Goal: Information Seeking & Learning: Learn about a topic

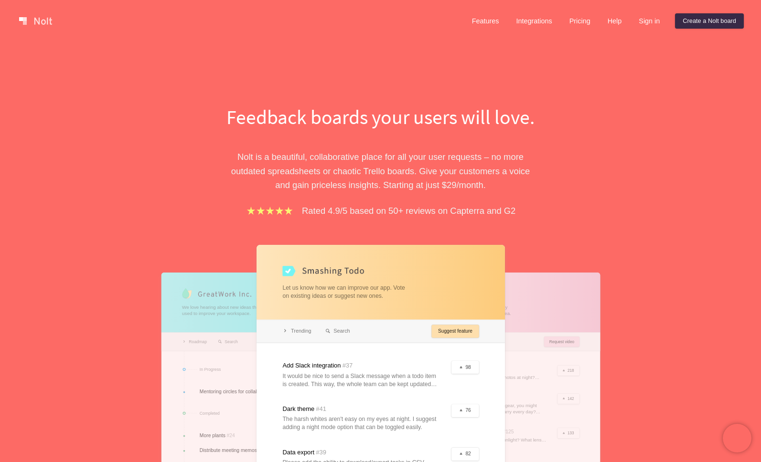
click at [33, 20] on link at bounding box center [35, 20] width 41 height 15
click at [486, 24] on link "Features" at bounding box center [485, 20] width 43 height 15
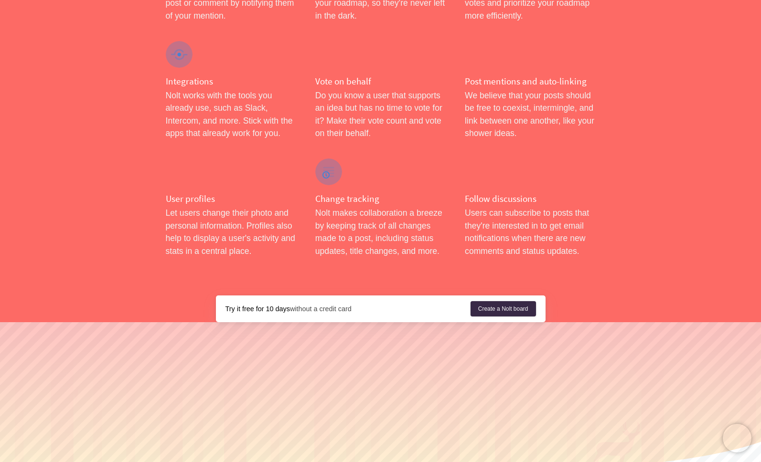
scroll to position [1511, 0]
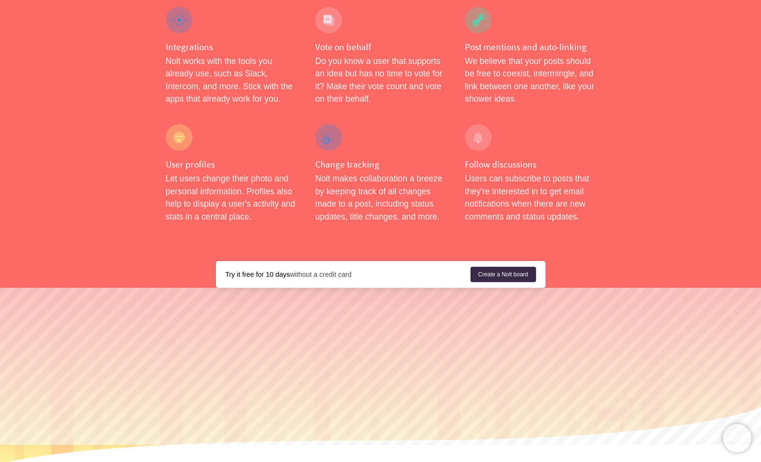
click at [380, 462] on link "Pricing" at bounding box center [371, 467] width 32 height 7
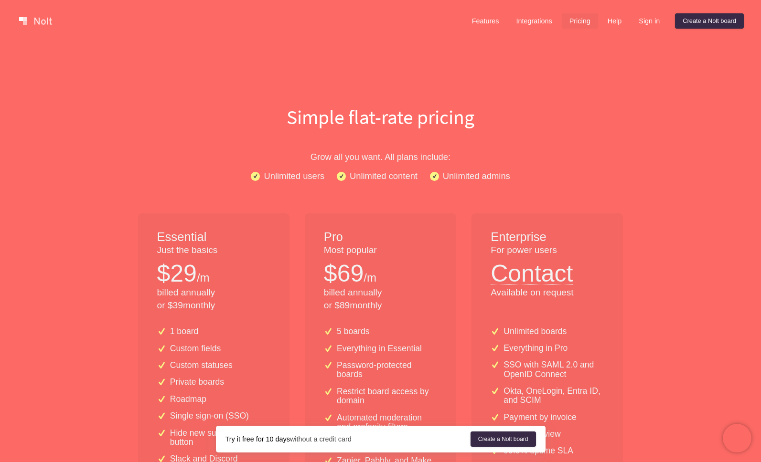
click at [39, 18] on link at bounding box center [35, 20] width 41 height 15
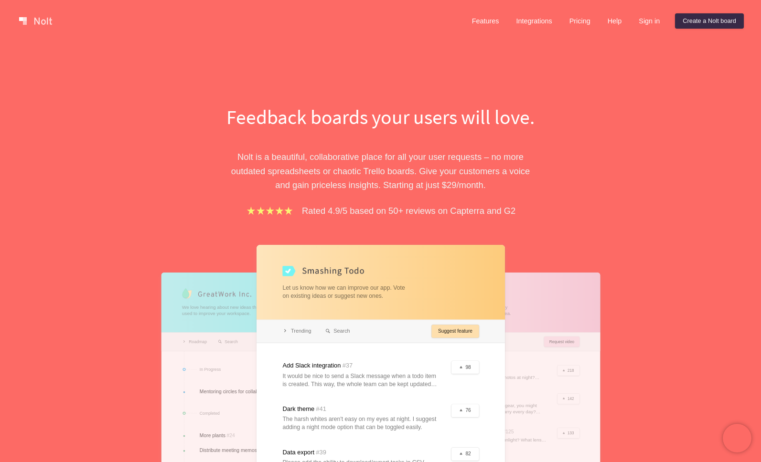
click at [139, 108] on div "Feedback boards your users will love. [PERSON_NAME] is a beautiful, collaborati…" at bounding box center [380, 320] width 761 height 556
click at [219, 42] on div "Feedback boards your users will love. [PERSON_NAME] is a beautiful, collaborati…" at bounding box center [380, 320] width 761 height 556
click at [63, 102] on div "Feedback boards your users will love. [PERSON_NAME] is a beautiful, collaborati…" at bounding box center [380, 320] width 761 height 556
